Goal: Task Accomplishment & Management: Manage account settings

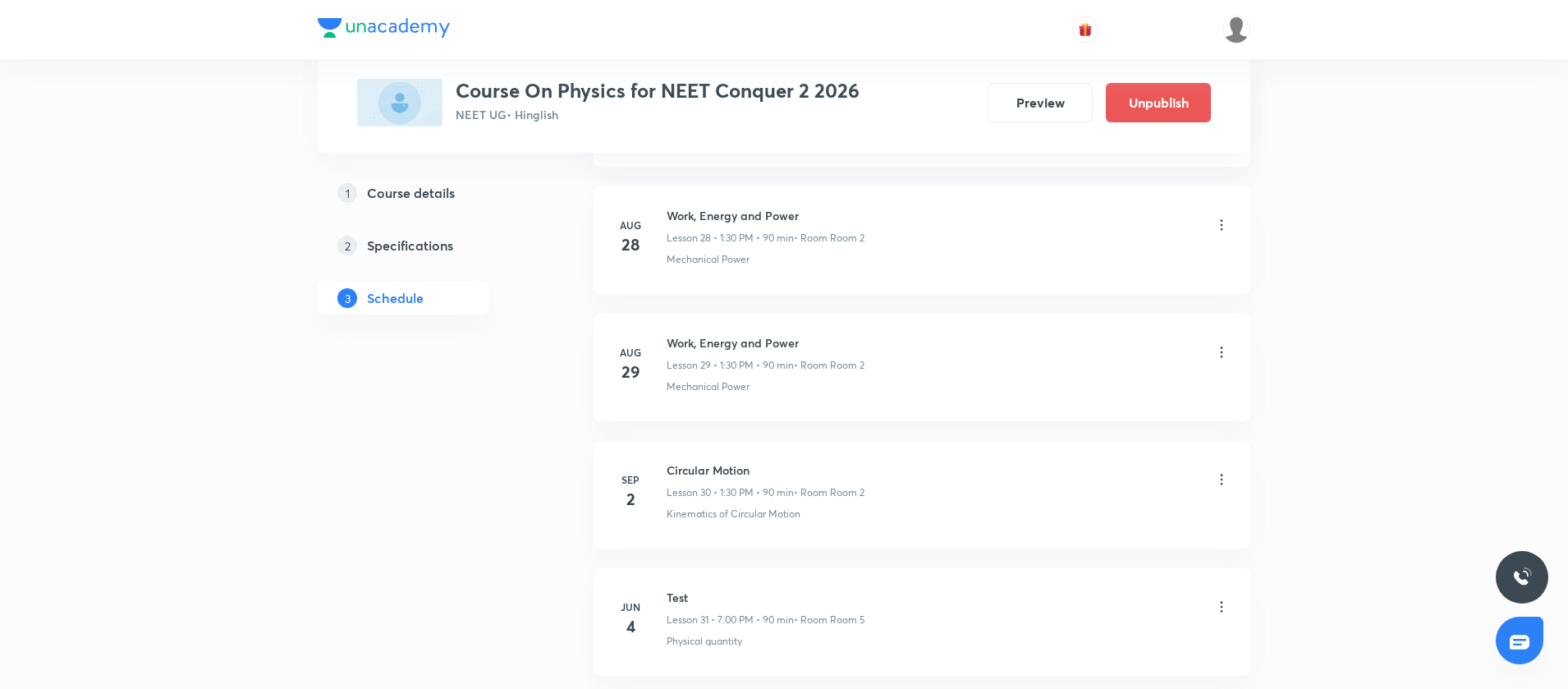
scroll to position [4425, 0]
click at [1218, 479] on icon at bounding box center [1221, 486] width 17 height 17
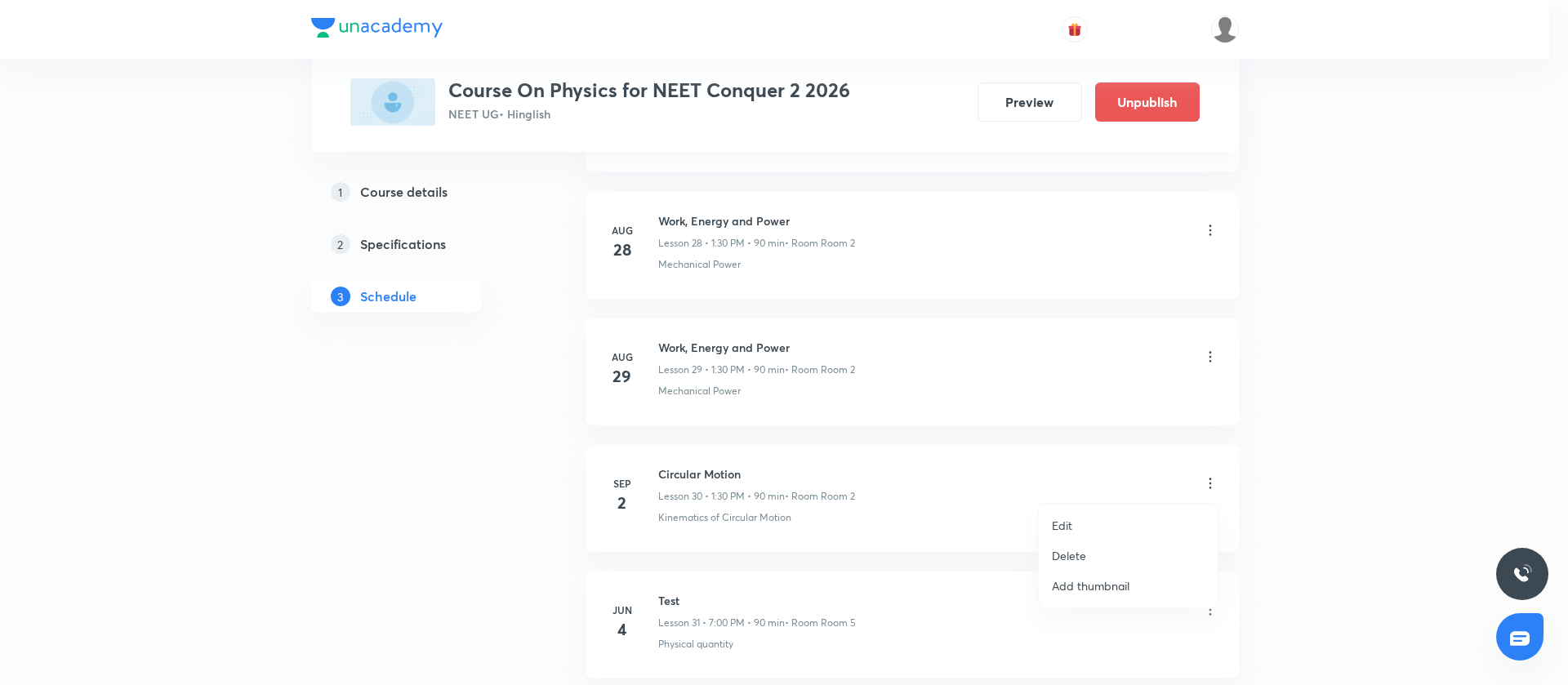
click at [1073, 549] on p "Delete" at bounding box center [1069, 555] width 34 height 17
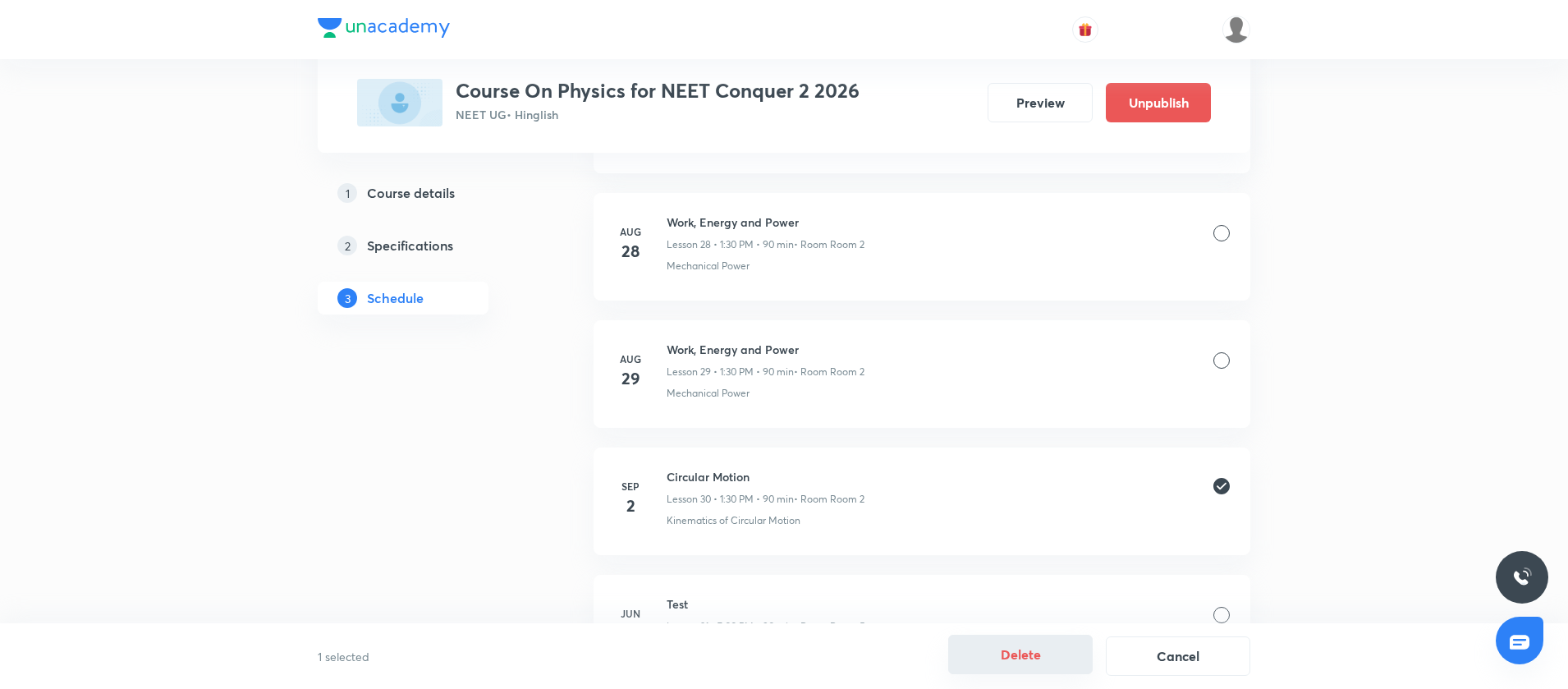
click at [1003, 651] on button "Delete" at bounding box center [1020, 654] width 144 height 40
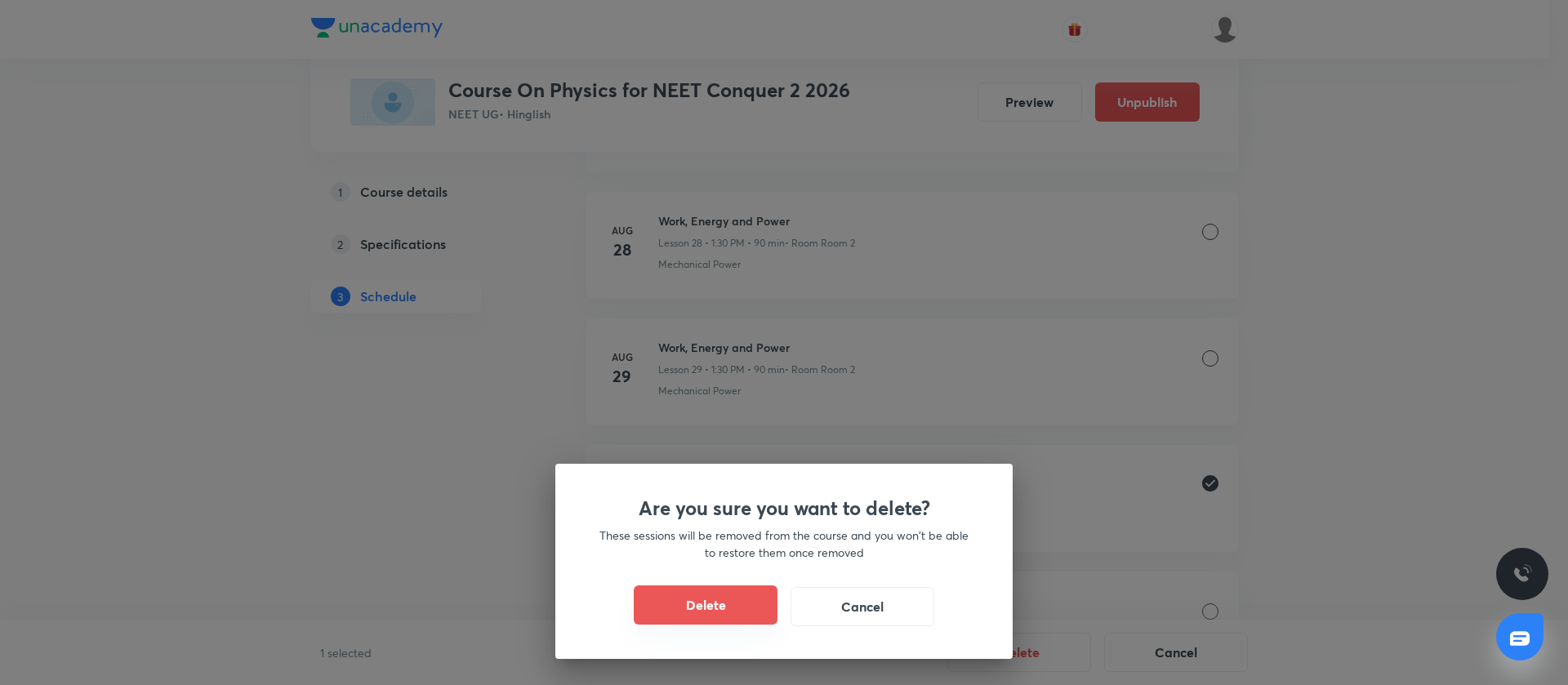
click at [744, 605] on button "Delete" at bounding box center [705, 605] width 144 height 39
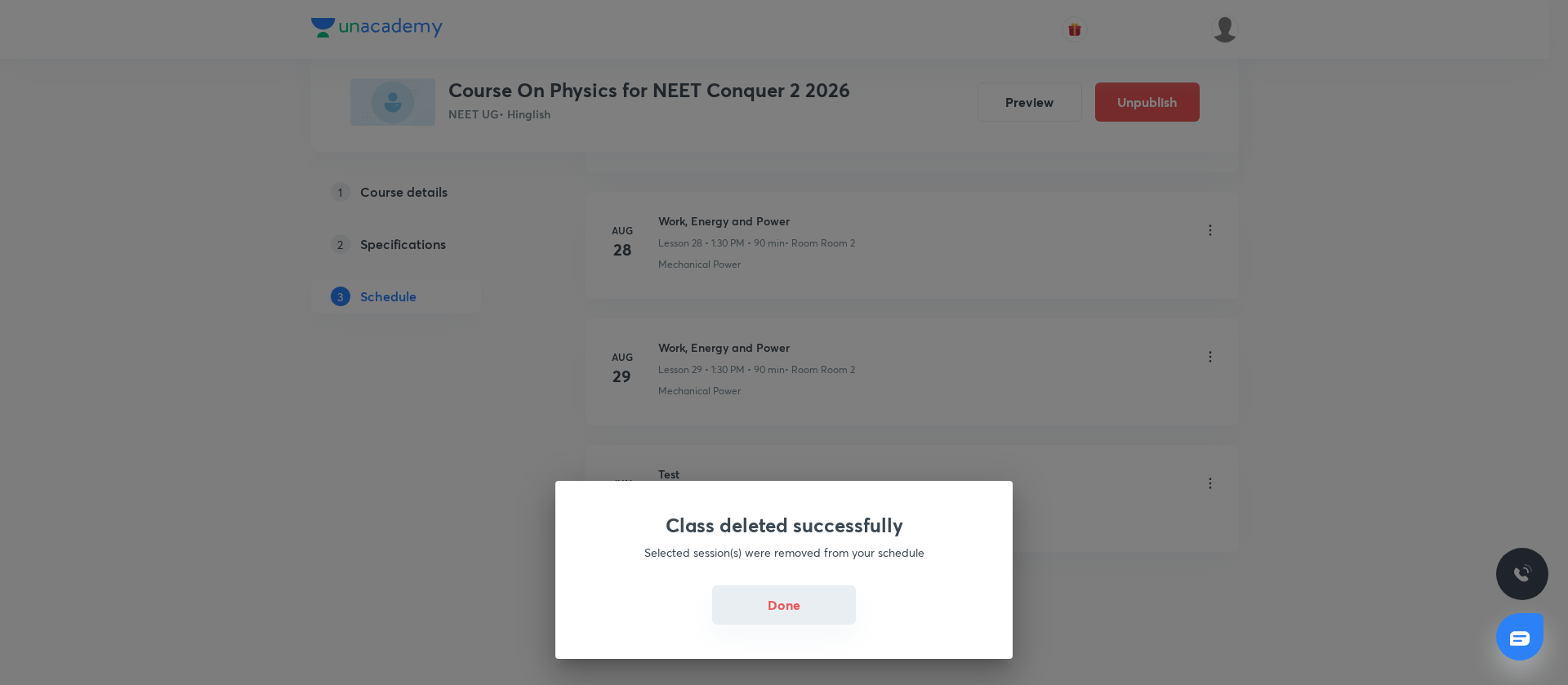
click at [777, 614] on button "Done" at bounding box center [783, 605] width 144 height 39
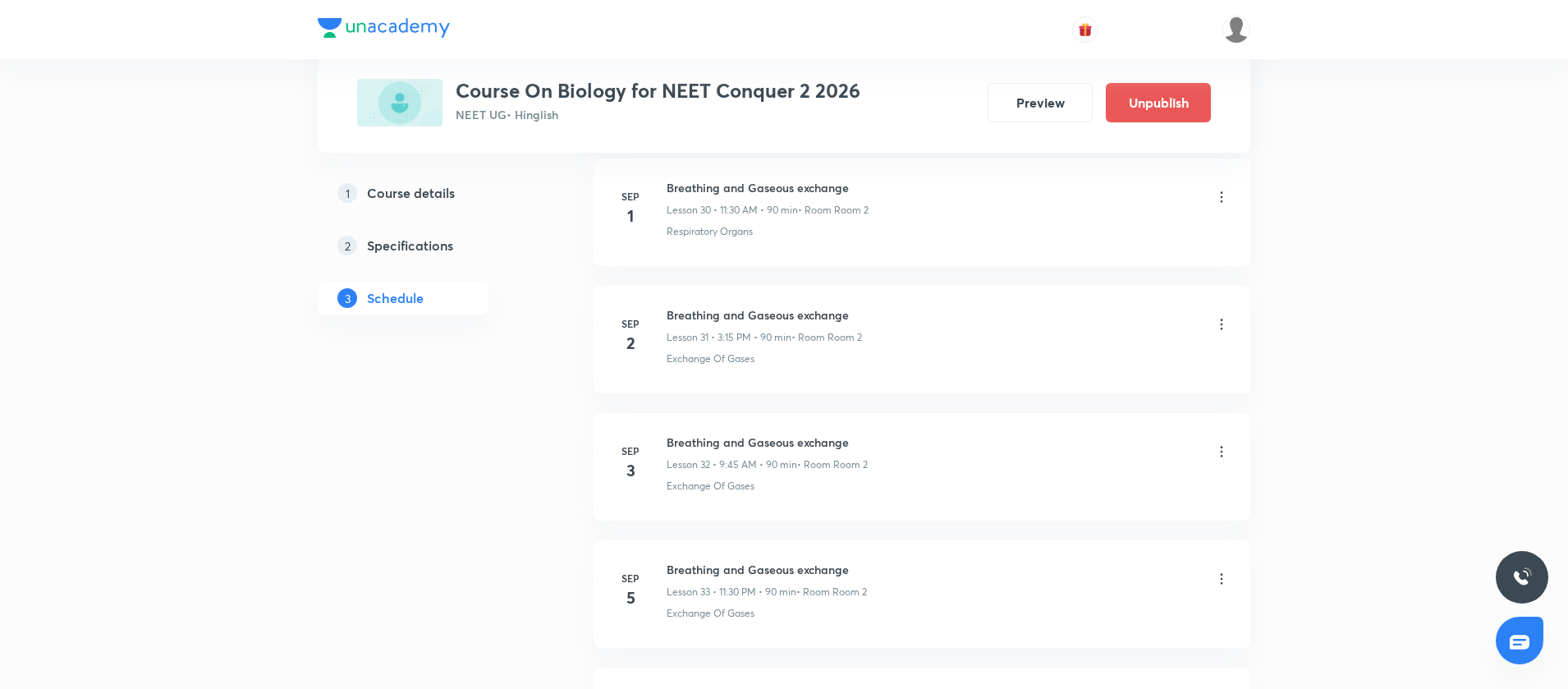
scroll to position [4700, 0]
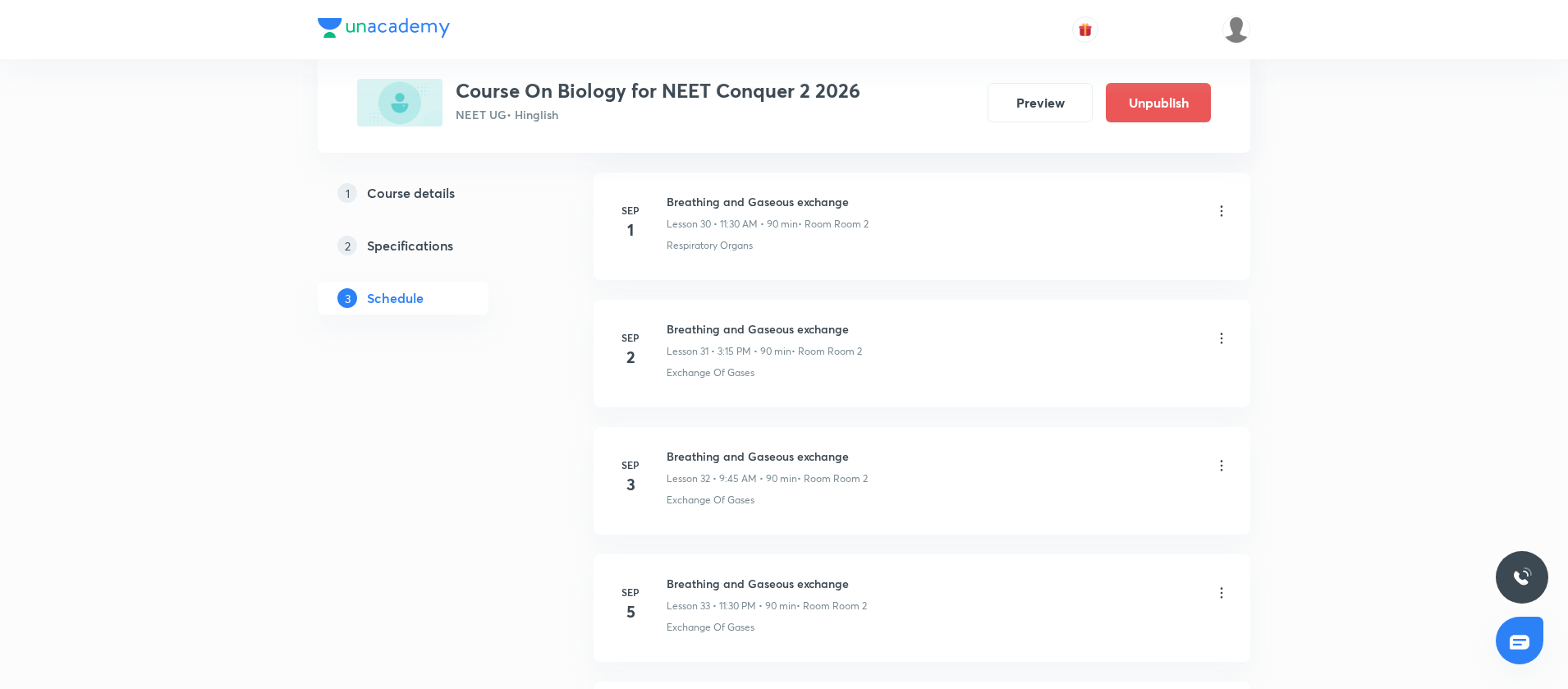
click at [1221, 338] on icon at bounding box center [1221, 338] width 3 height 11
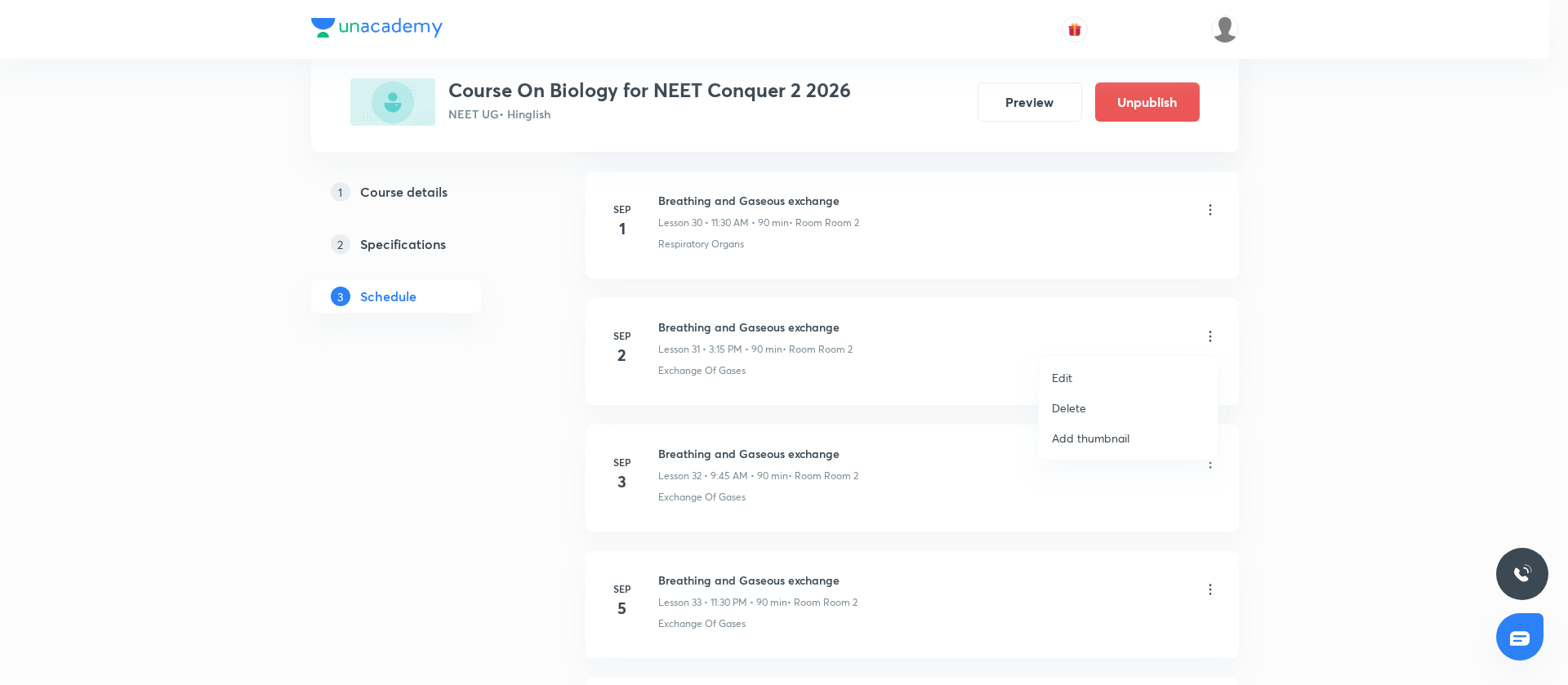
click at [1097, 372] on li "Edit" at bounding box center [1127, 377] width 178 height 30
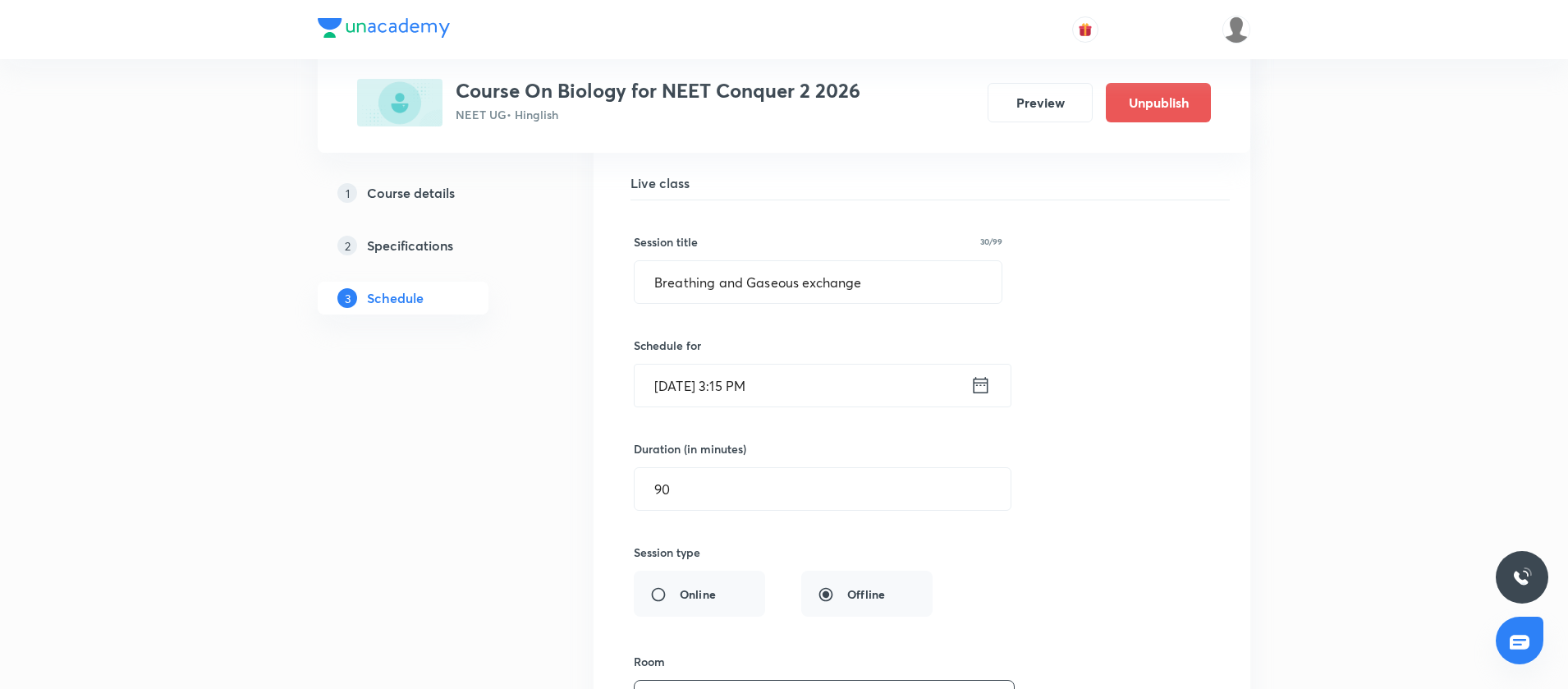
scroll to position [4044, 0]
click at [981, 389] on icon at bounding box center [980, 389] width 15 height 17
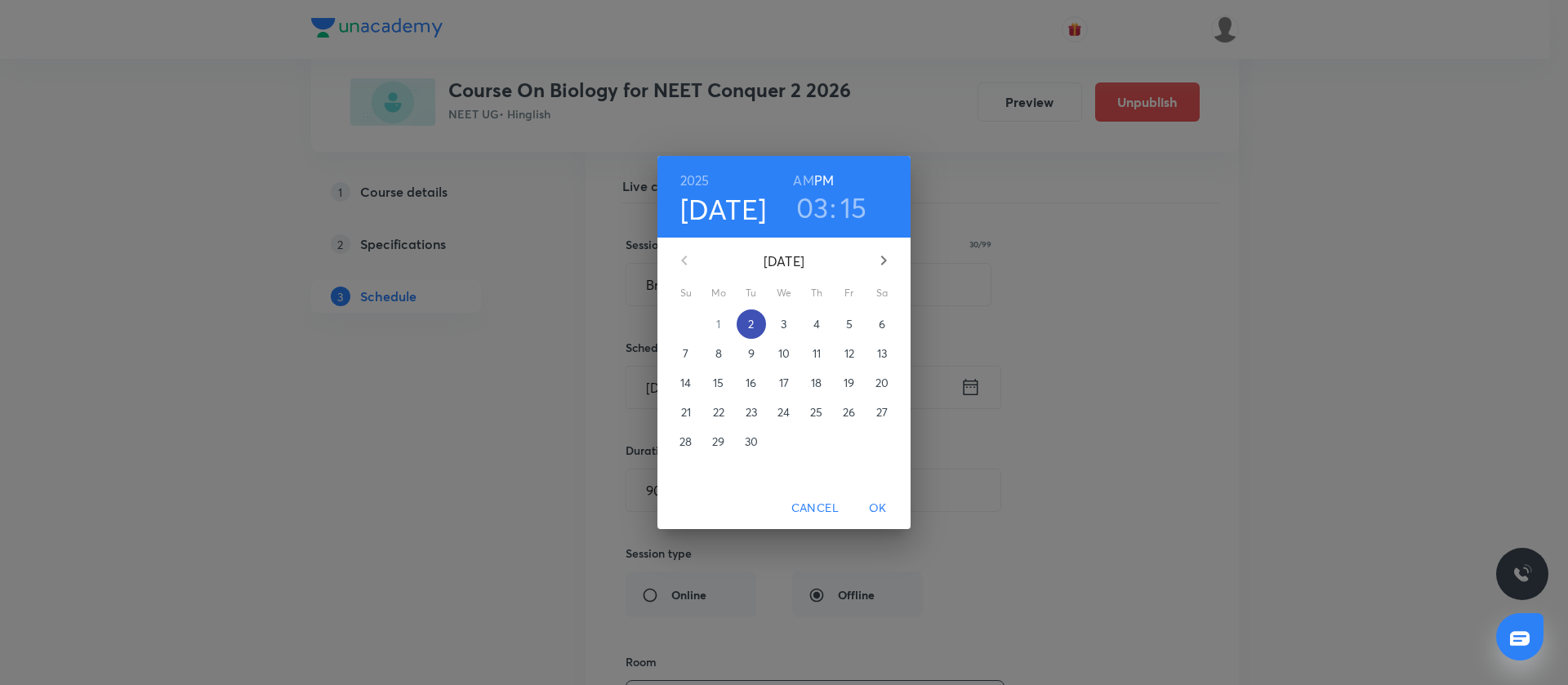
click at [758, 318] on span "2" at bounding box center [751, 324] width 29 height 16
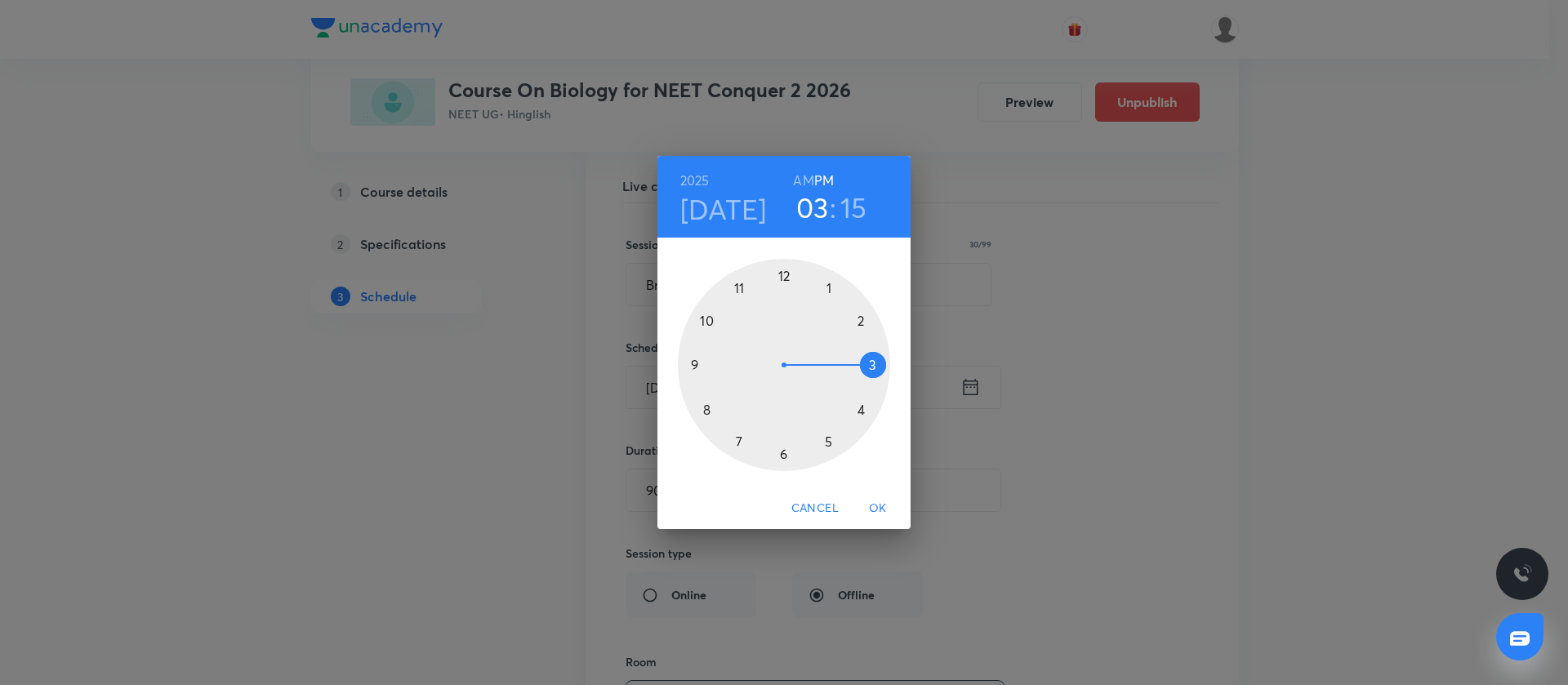
click at [828, 291] on div at bounding box center [784, 365] width 212 height 212
click at [784, 452] on div at bounding box center [784, 365] width 212 height 212
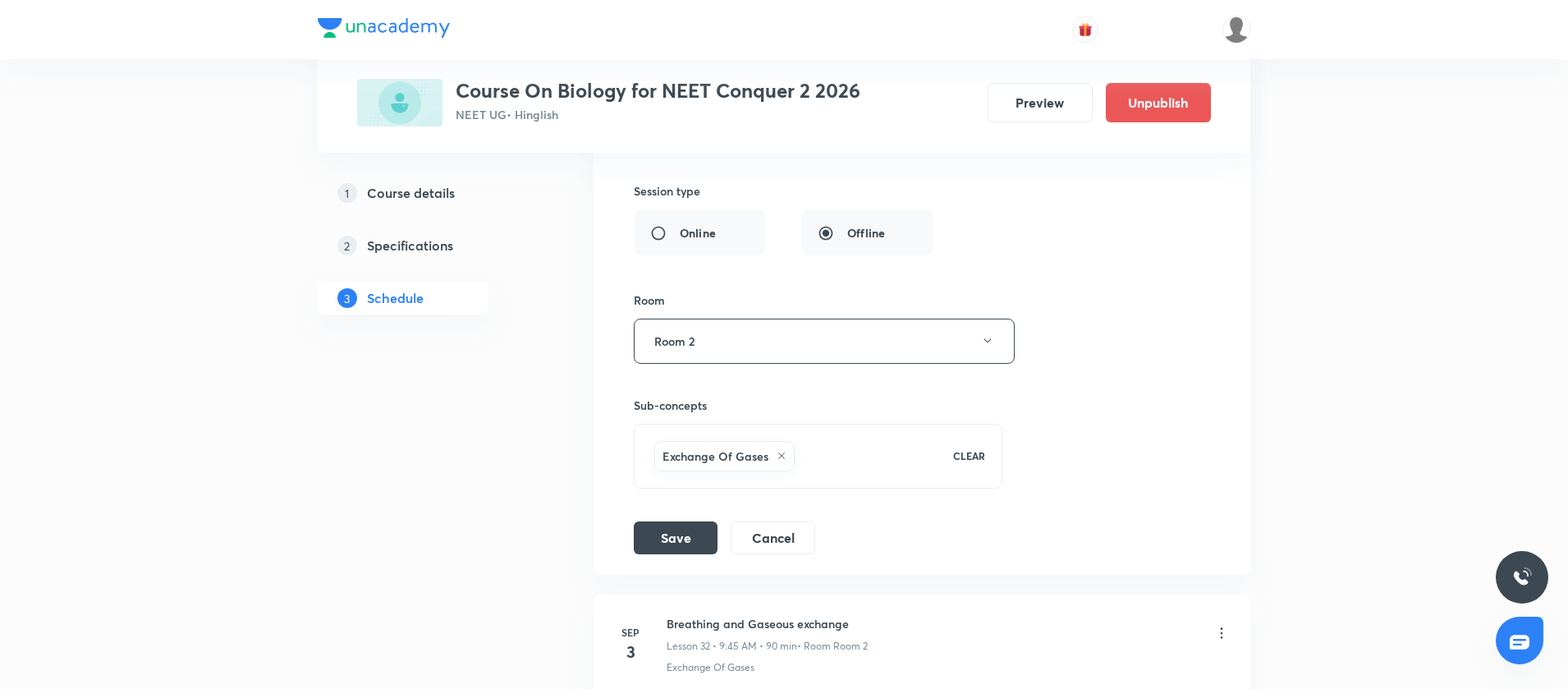
scroll to position [4414, 0]
click at [676, 525] on button "Save" at bounding box center [675, 532] width 84 height 33
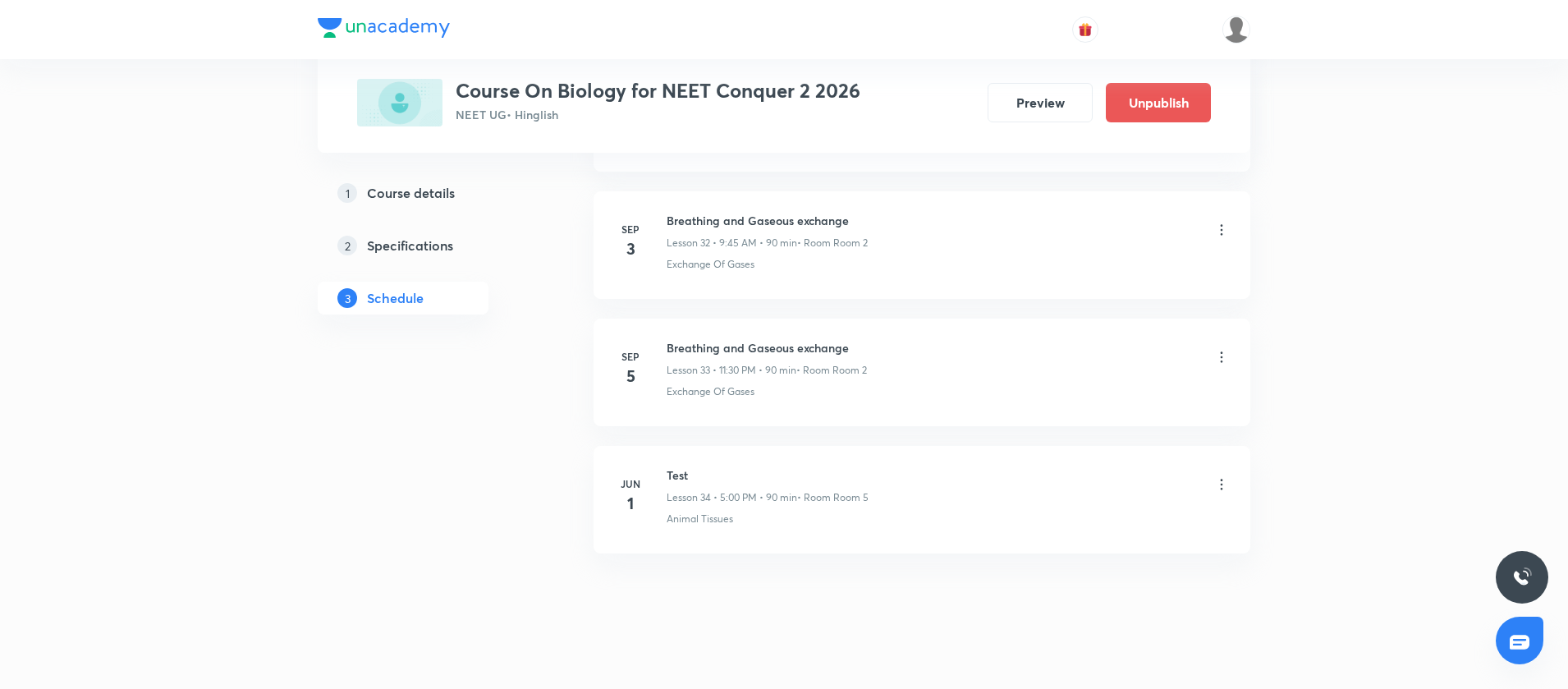
scroll to position [4180, 0]
